Goal: Task Accomplishment & Management: Manage account settings

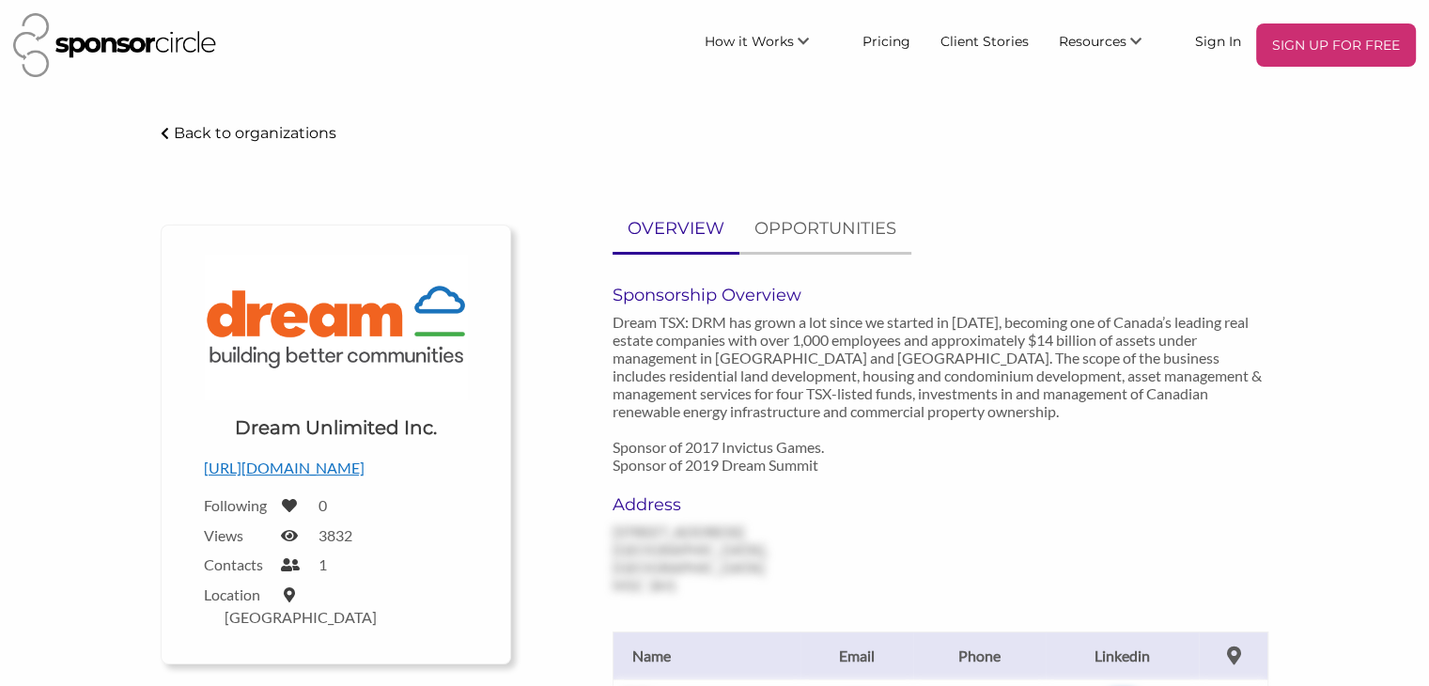
click at [150, 36] on img at bounding box center [114, 45] width 203 height 64
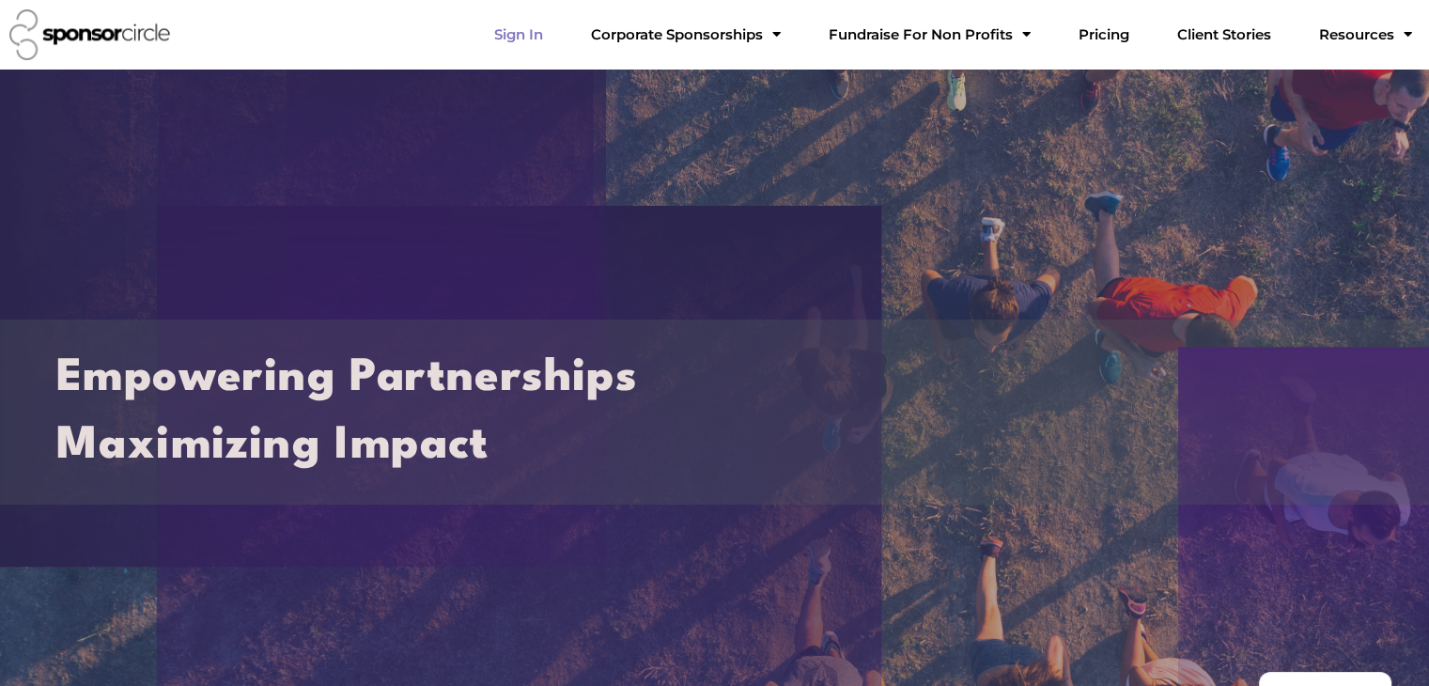
click at [558, 39] on link "Sign In" at bounding box center [518, 35] width 79 height 38
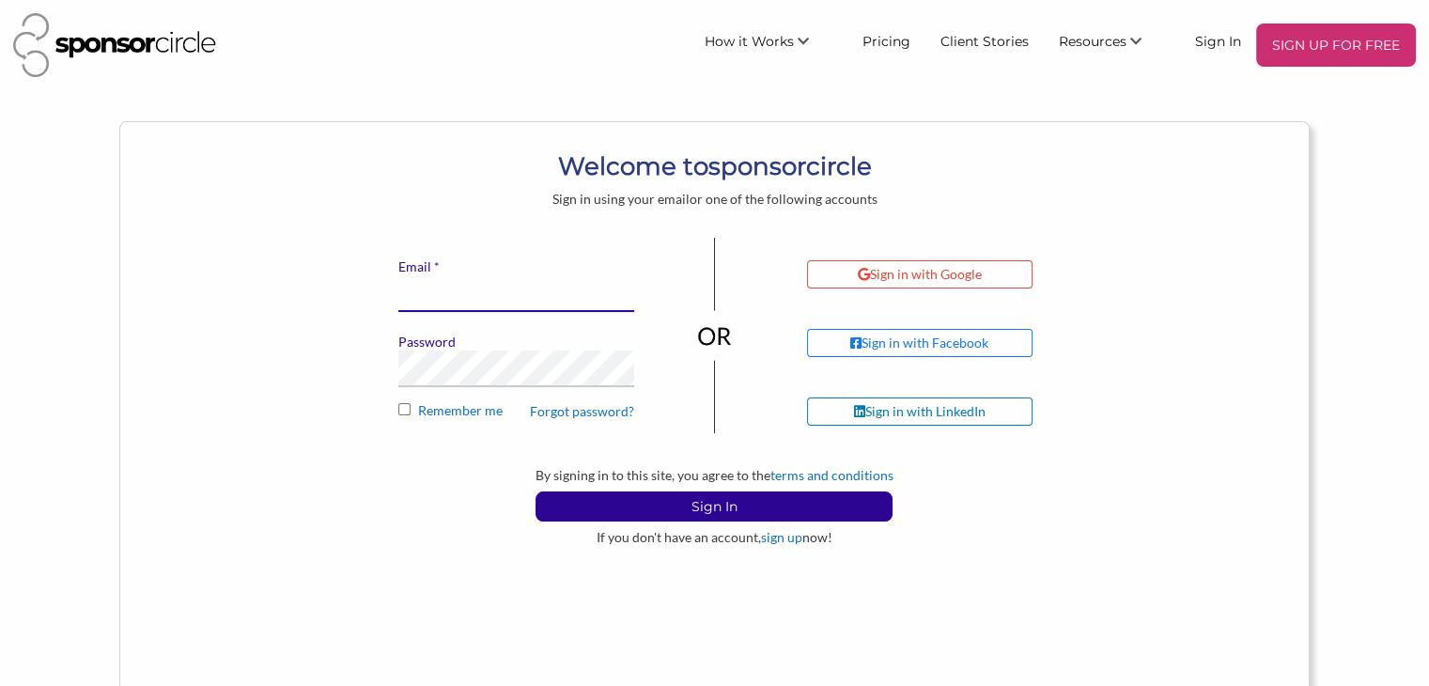
click at [515, 292] on input "* Email" at bounding box center [516, 293] width 236 height 37
type input "wjlcaruana@gmail.com"
click at [536, 491] on button "Sign In" at bounding box center [714, 506] width 357 height 30
